Goal: Task Accomplishment & Management: Manage account settings

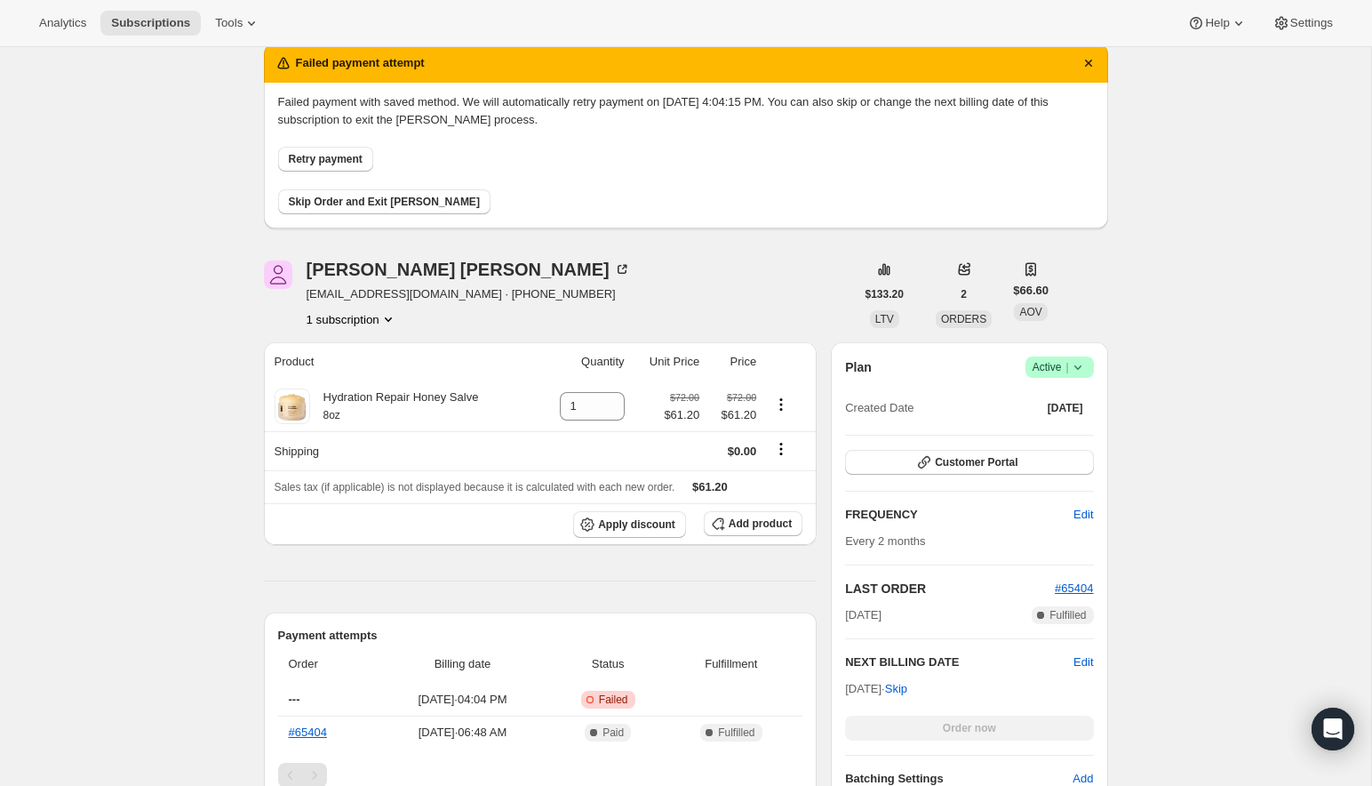
scroll to position [63, 0]
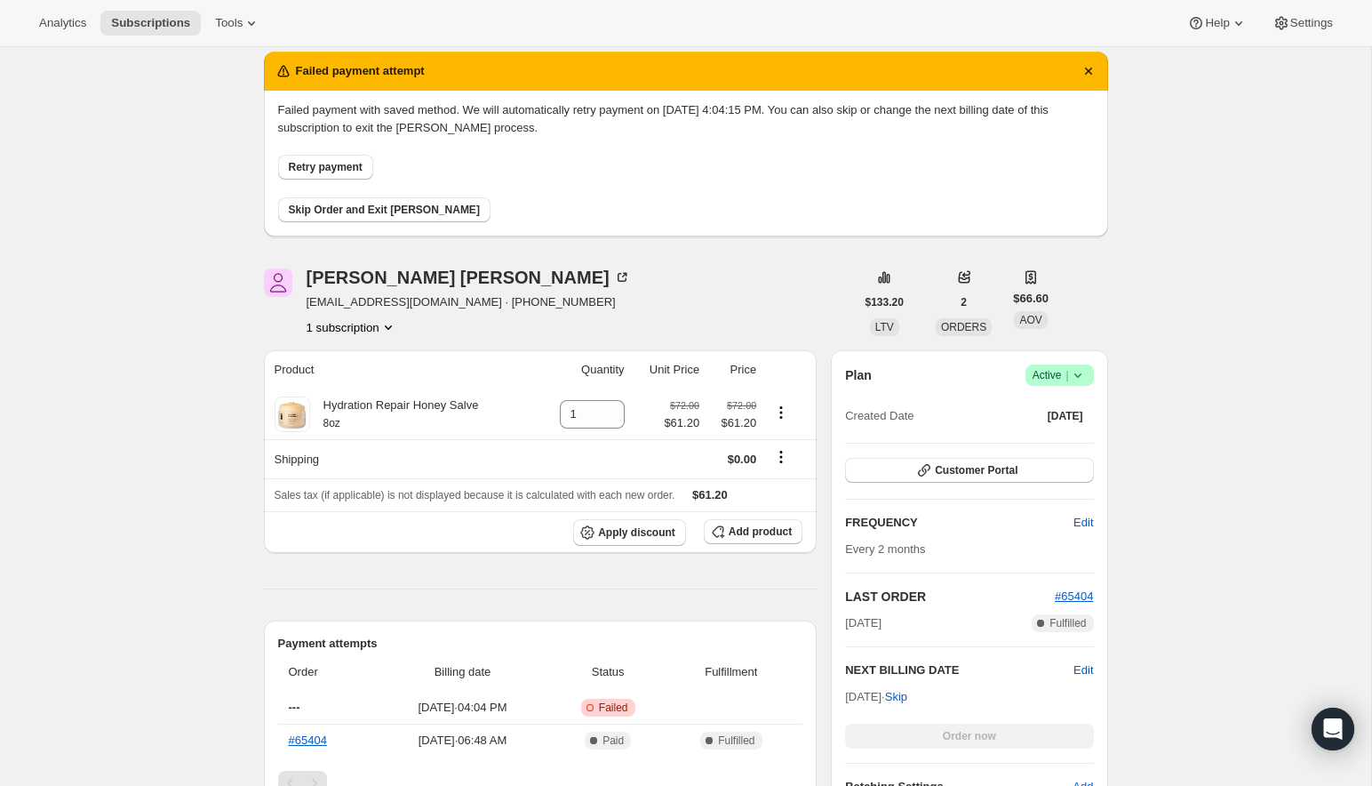
click at [292, 164] on span "Retry payment" at bounding box center [326, 167] width 74 height 14
